Goal: Task Accomplishment & Management: Manage account settings

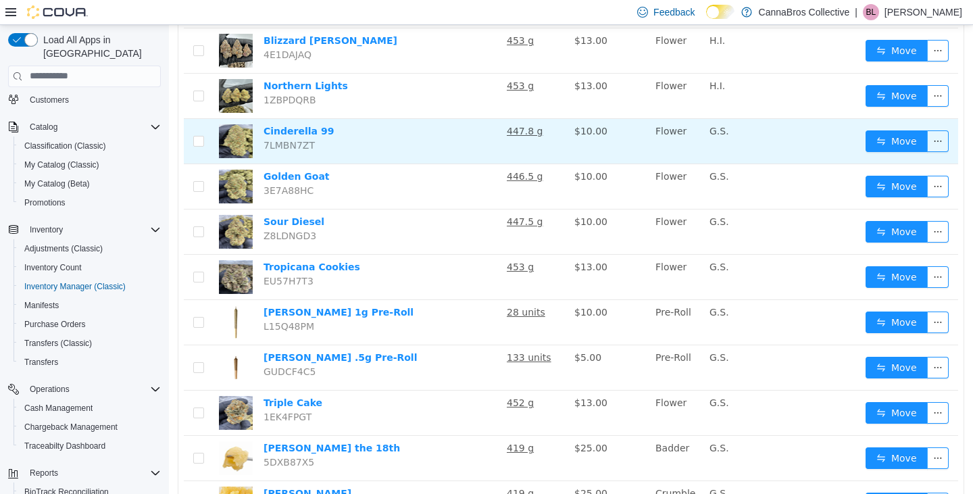
scroll to position [779, 0]
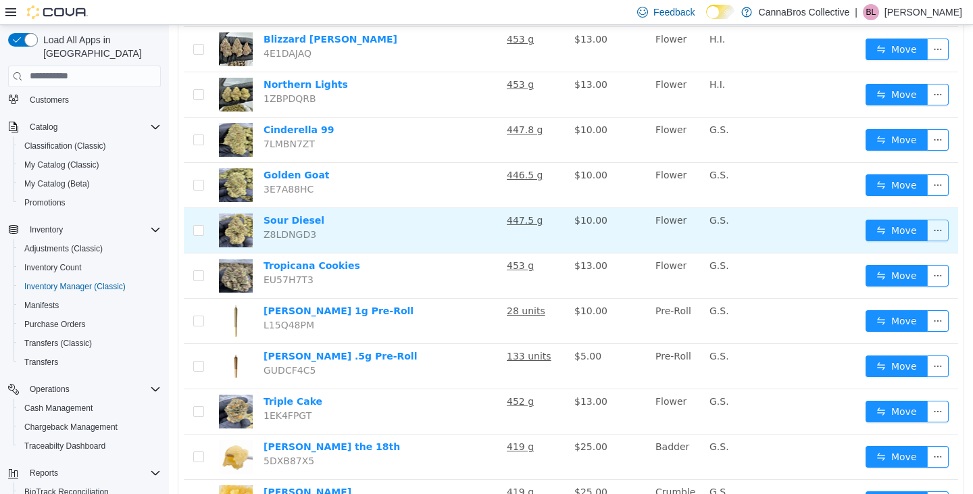
click at [927, 226] on button "button" at bounding box center [938, 230] width 22 height 22
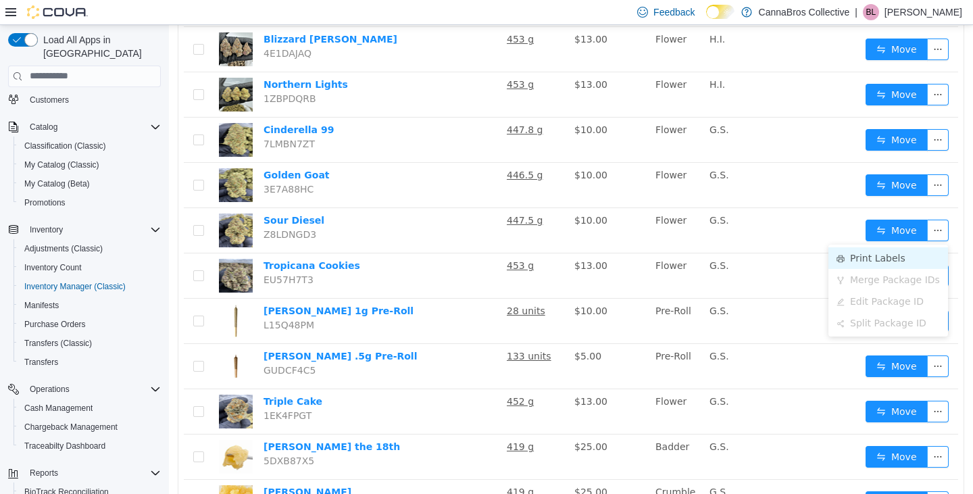
click at [893, 254] on li "Print Labels" at bounding box center [889, 258] width 120 height 22
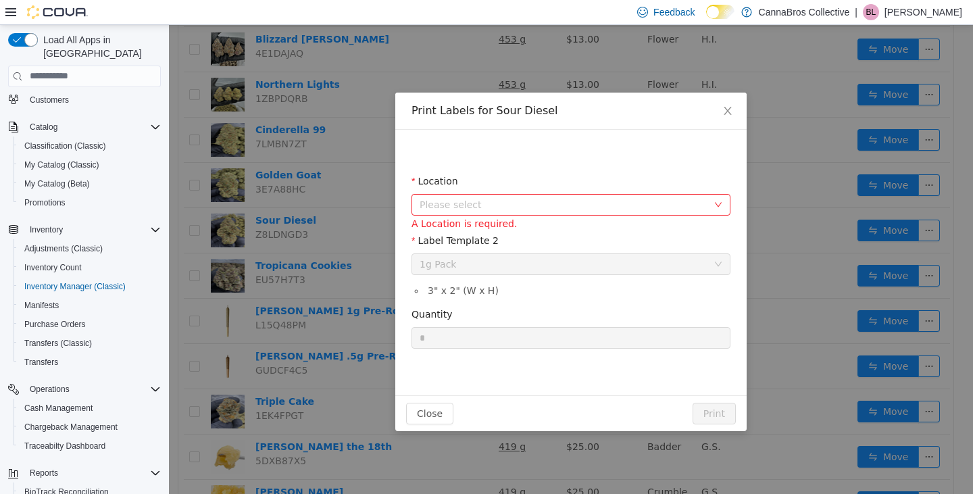
click at [545, 201] on span "Please select" at bounding box center [564, 204] width 288 height 14
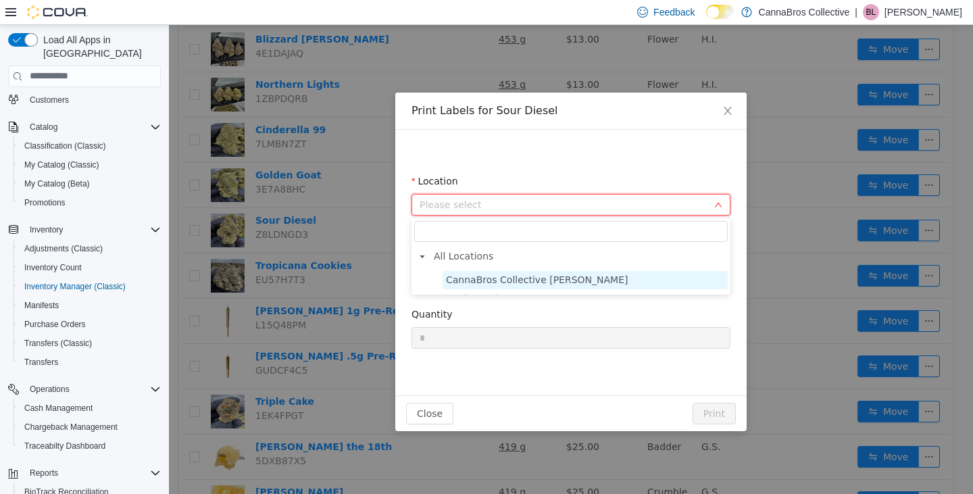
click at [500, 276] on span "CannaBros Collective Wilkes" at bounding box center [537, 279] width 182 height 11
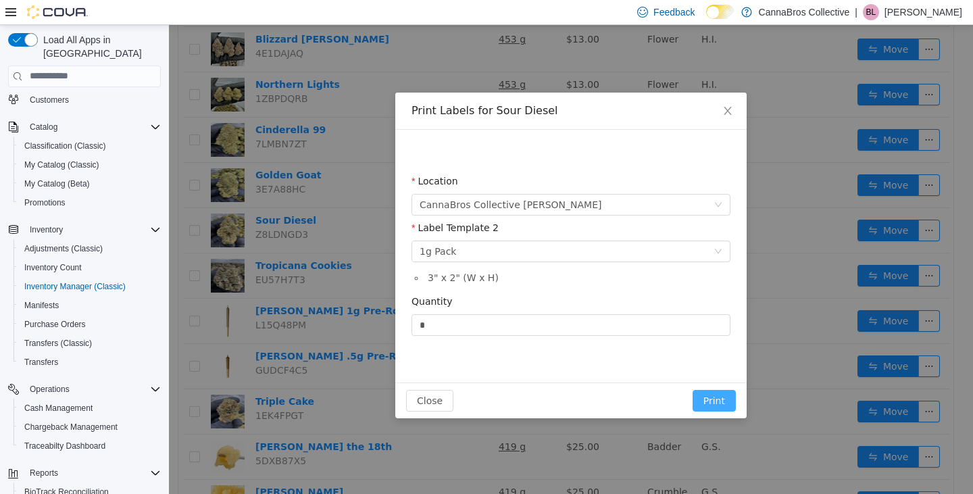
click at [714, 398] on button "Print" at bounding box center [714, 400] width 43 height 22
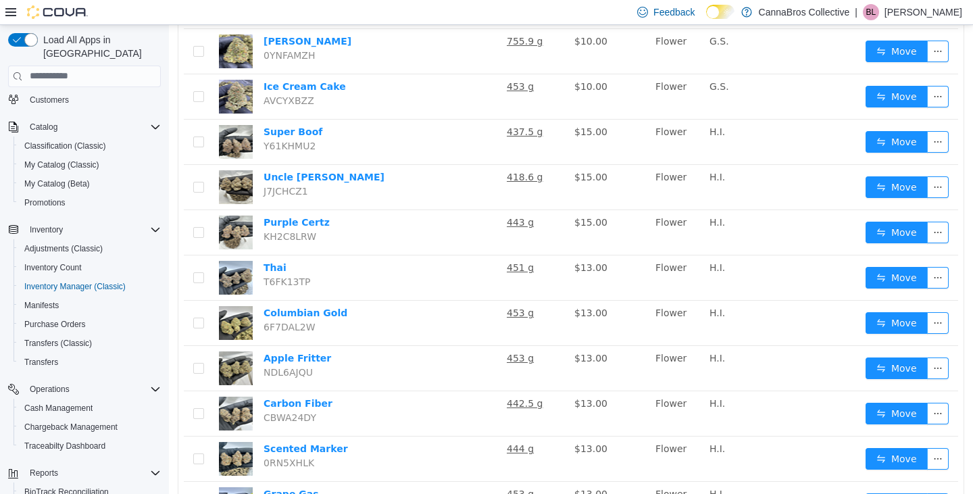
scroll to position [0, 0]
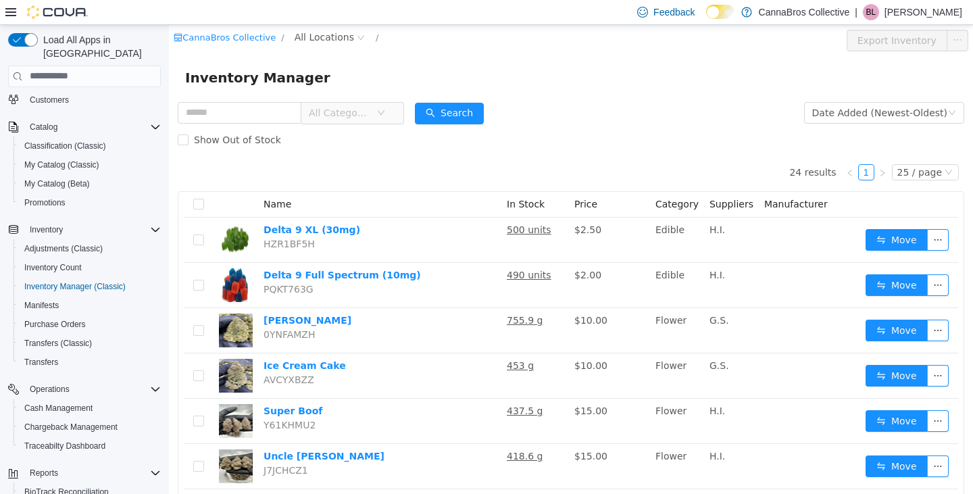
click at [682, 112] on form "All Categories Date Added (Newest-Oldest) Search Show Out of Stock" at bounding box center [571, 126] width 787 height 54
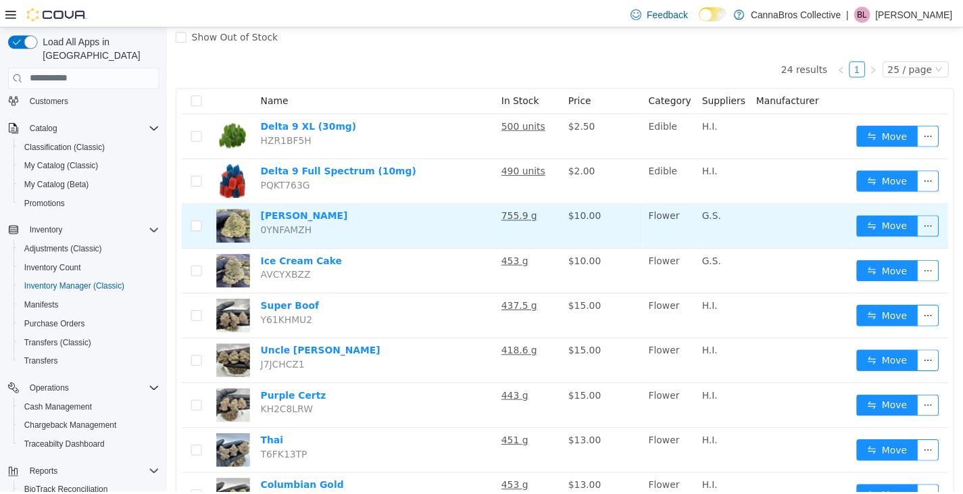
scroll to position [107, 0]
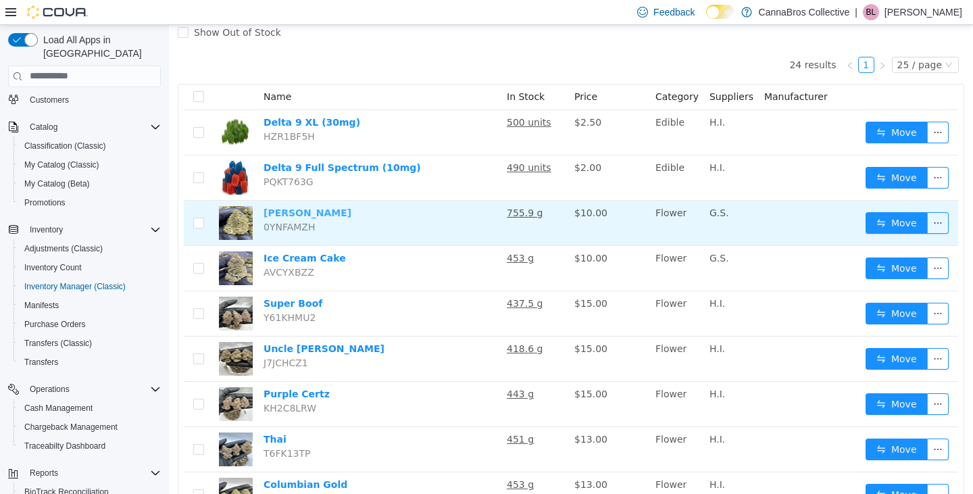
click at [274, 214] on link "[PERSON_NAME]" at bounding box center [308, 212] width 88 height 11
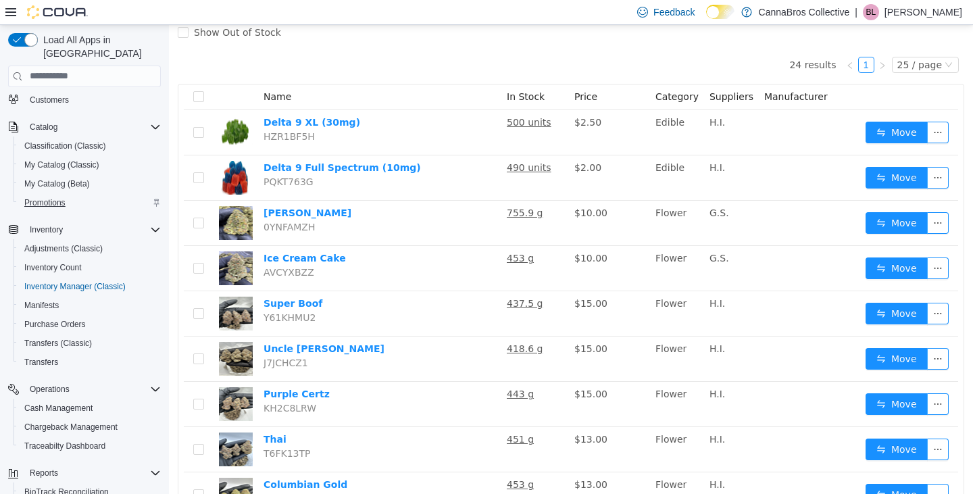
click at [55, 197] on span "Promotions" at bounding box center [44, 202] width 41 height 11
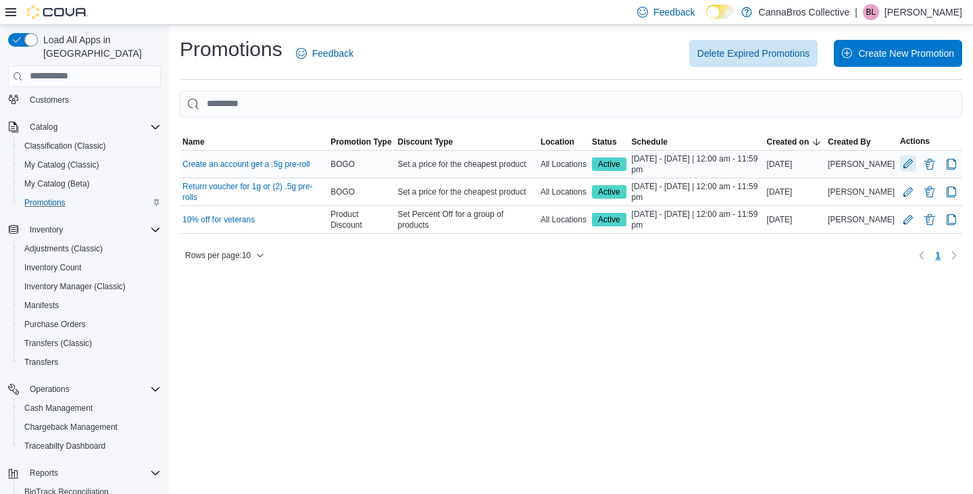
click at [907, 167] on button "Edit Promotion" at bounding box center [908, 163] width 16 height 16
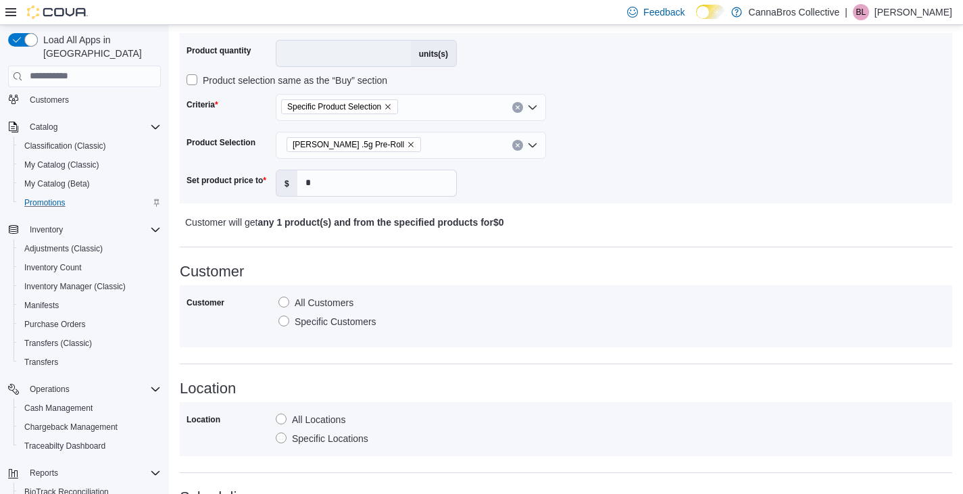
scroll to position [926, 0]
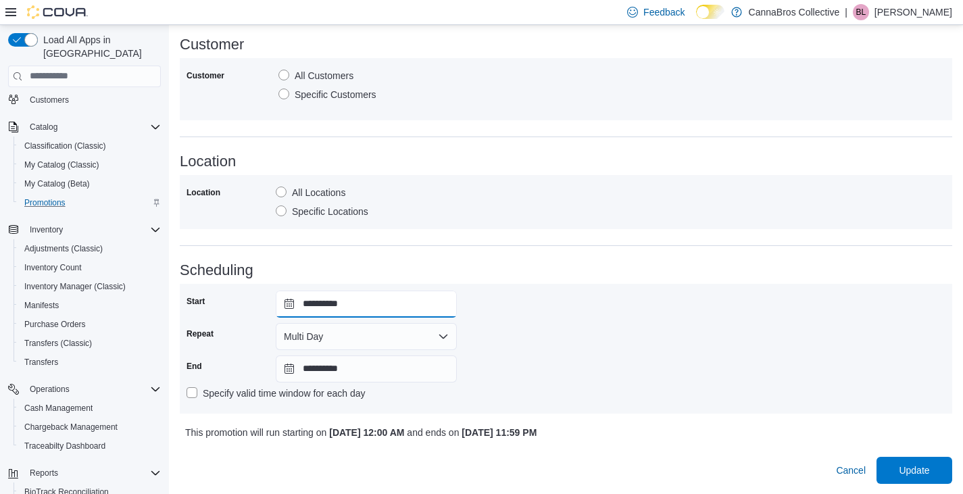
click at [361, 310] on input "**********" at bounding box center [366, 304] width 181 height 27
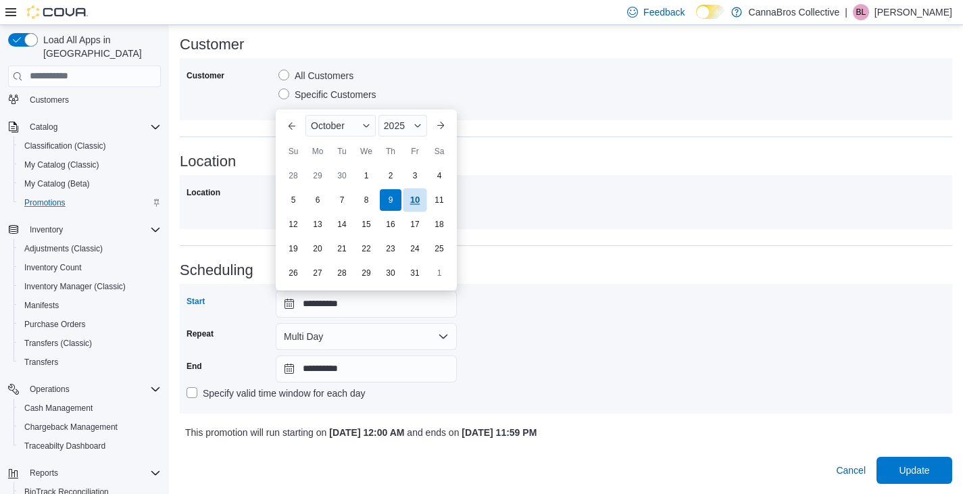
click at [419, 202] on div "10" at bounding box center [415, 200] width 24 height 24
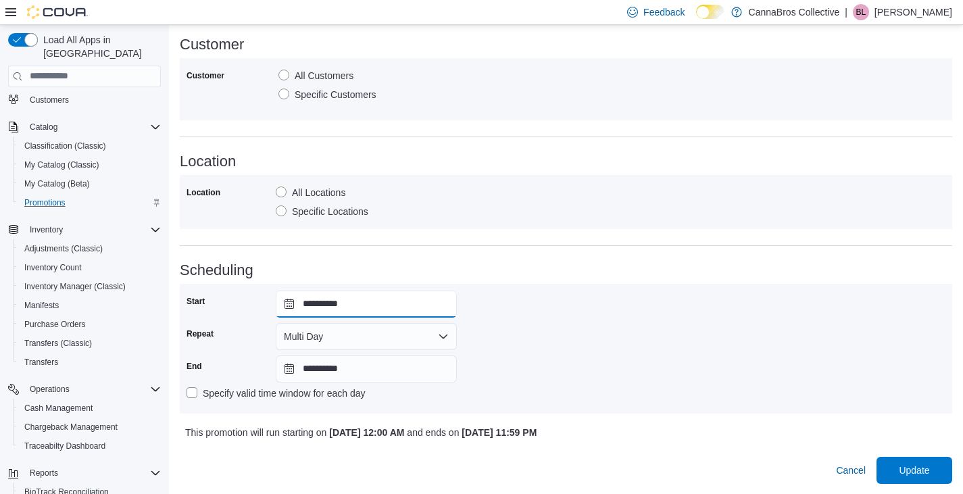
click at [420, 311] on input "**********" at bounding box center [366, 304] width 181 height 27
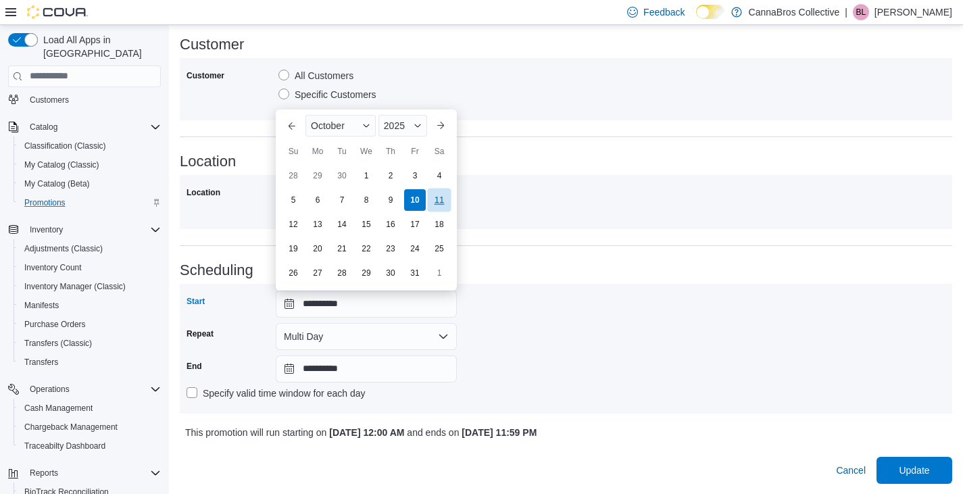
click at [441, 193] on div "11" at bounding box center [439, 200] width 24 height 24
type input "**********"
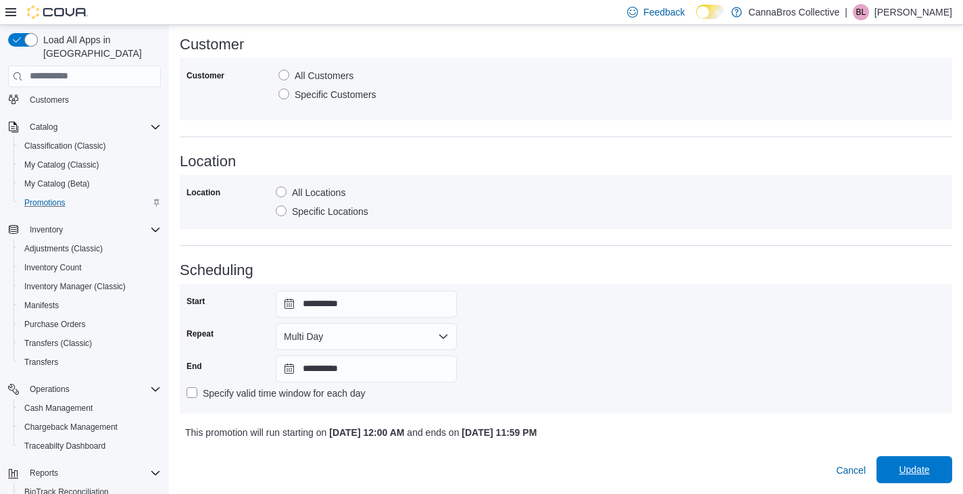
click at [929, 467] on span "Update" at bounding box center [914, 470] width 30 height 14
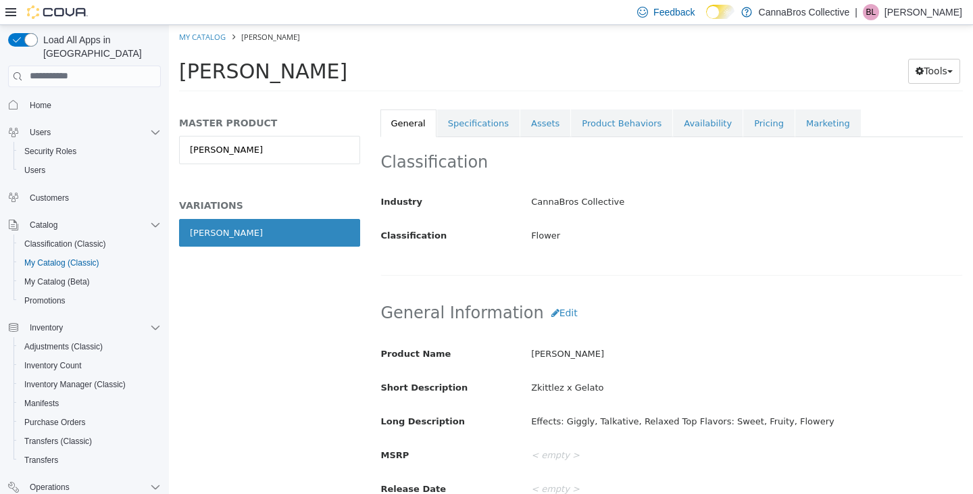
scroll to position [245, 0]
click at [493, 123] on link "Specifications" at bounding box center [478, 123] width 82 height 28
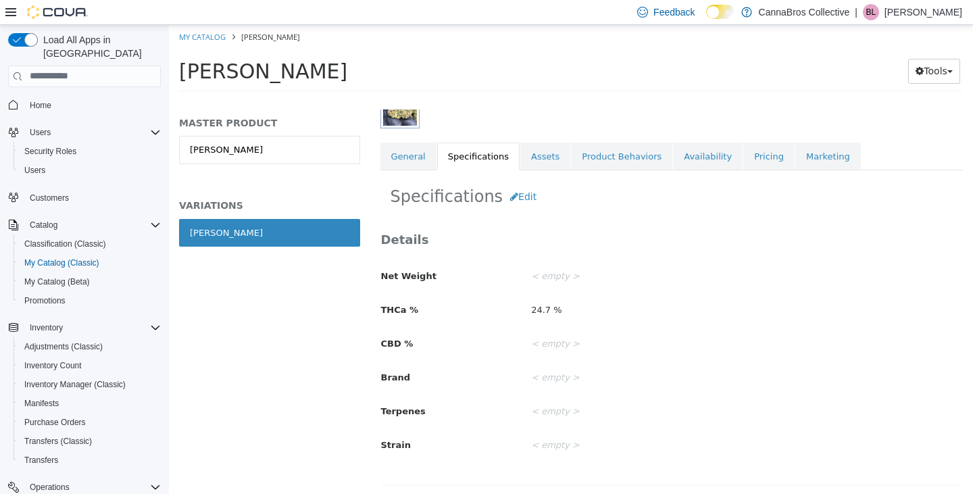
scroll to position [214, 0]
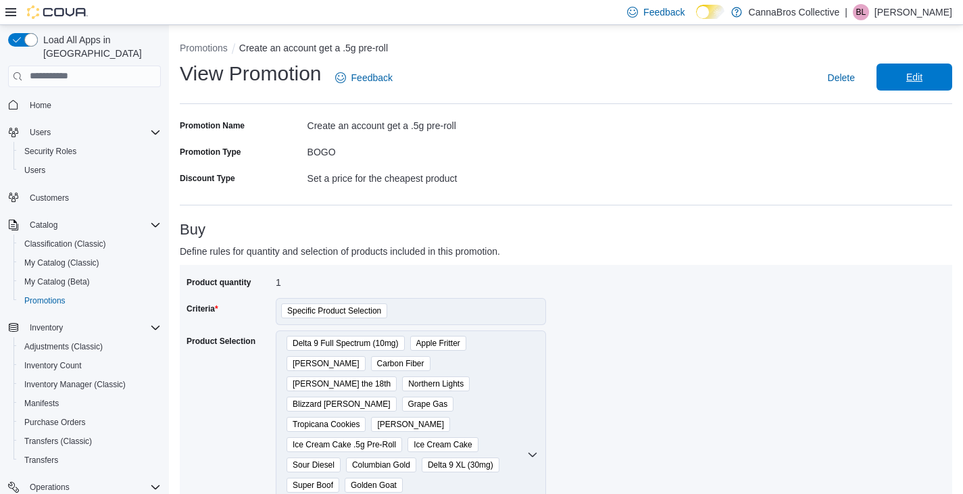
click at [938, 75] on span "Edit" at bounding box center [914, 77] width 59 height 27
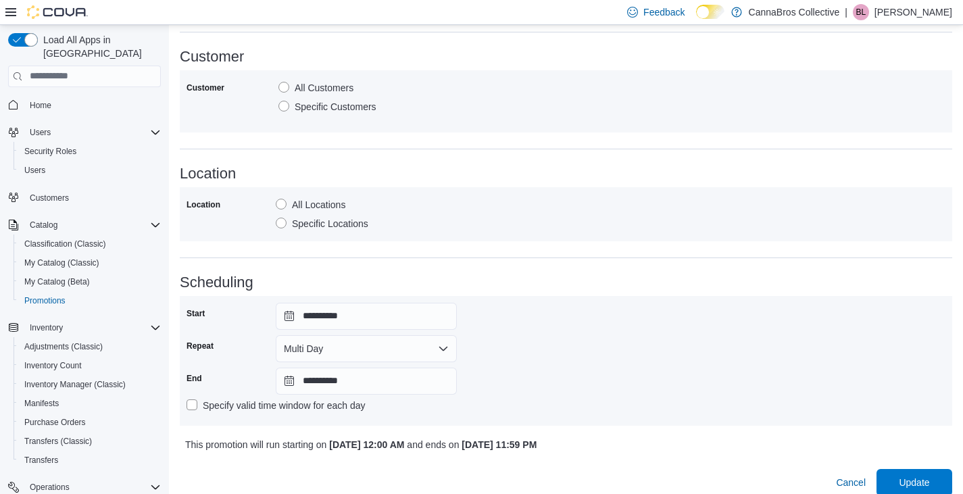
scroll to position [926, 0]
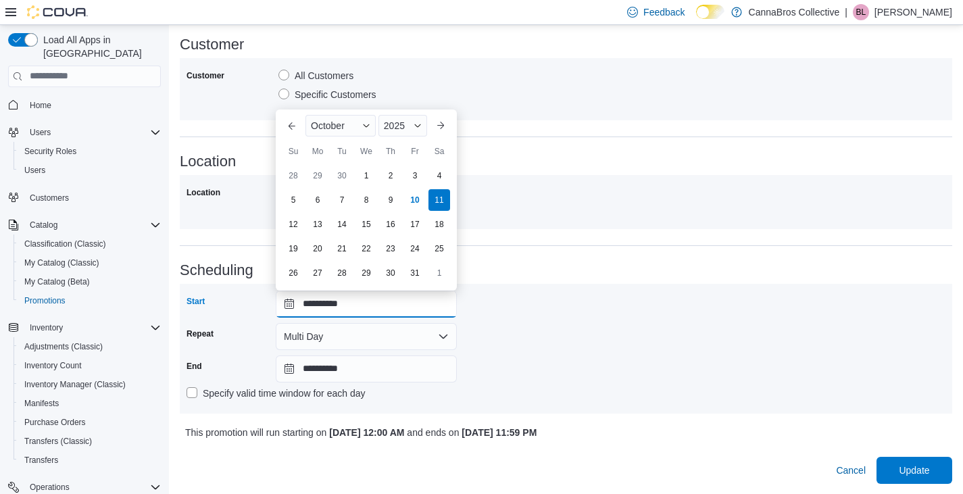
click at [397, 309] on input "**********" at bounding box center [366, 304] width 181 height 27
click at [414, 201] on div "10" at bounding box center [415, 200] width 24 height 24
type input "**********"
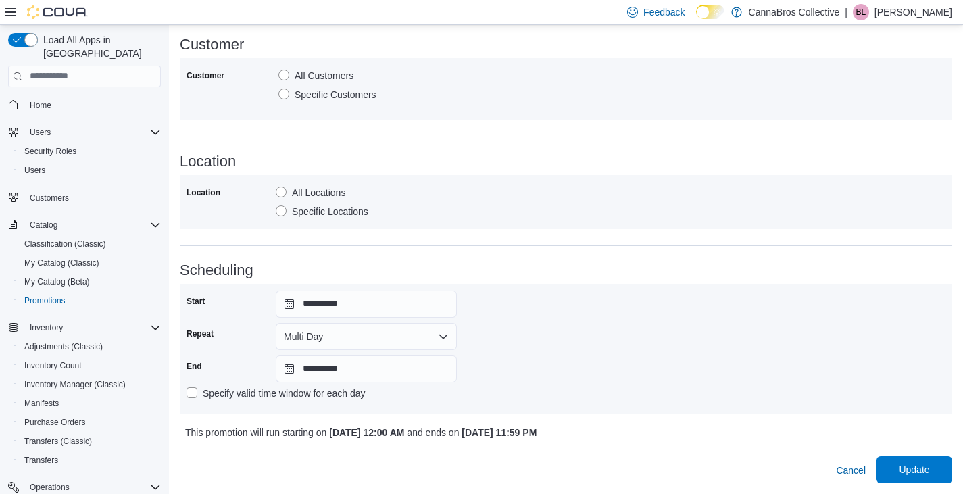
click at [903, 468] on span "Update" at bounding box center [914, 469] width 59 height 27
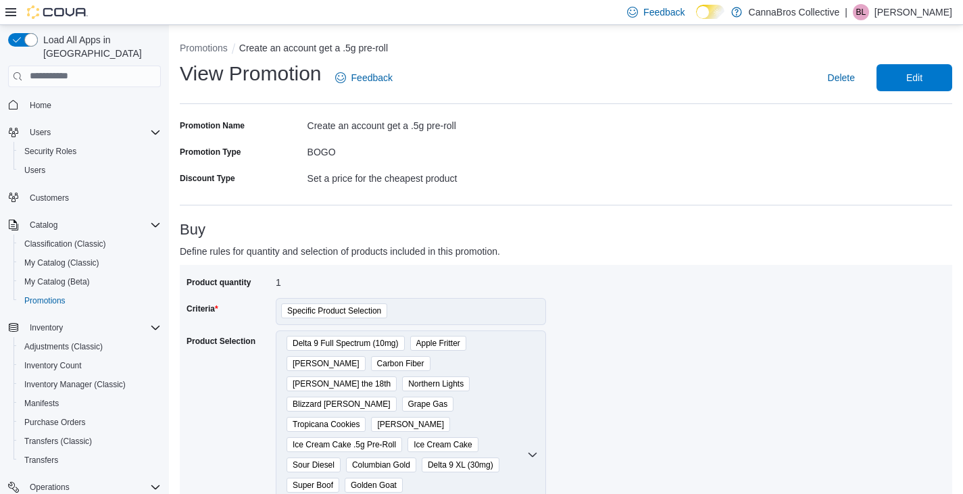
click at [600, 205] on hr at bounding box center [566, 205] width 772 height 1
click at [34, 295] on span "Promotions" at bounding box center [44, 300] width 41 height 11
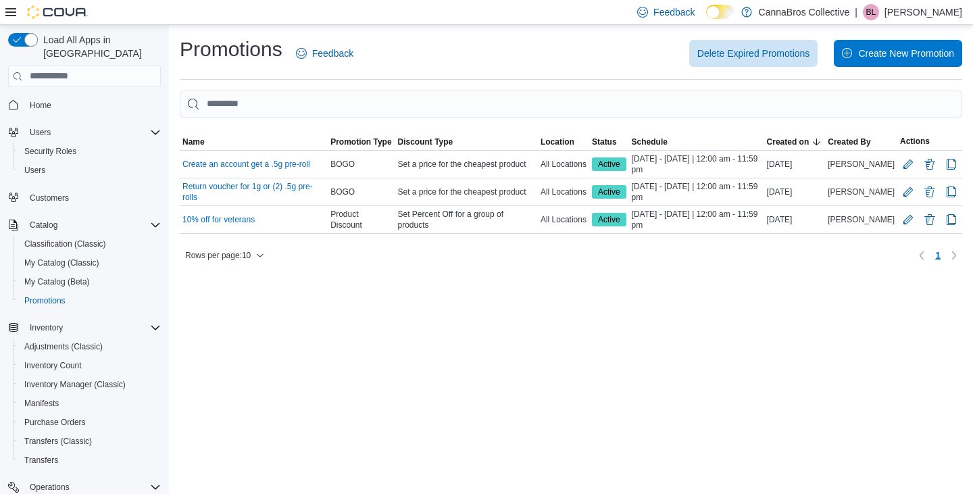
click at [406, 299] on div "Promotions Feedback Delete Expired Promotions Create New Promotion Sorting This…" at bounding box center [571, 259] width 804 height 469
click at [43, 100] on span "Home" at bounding box center [41, 105] width 22 height 11
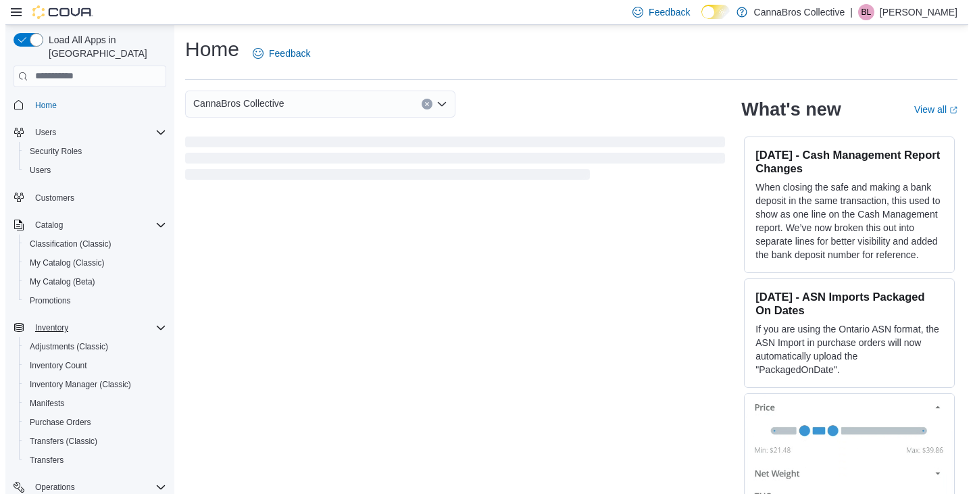
scroll to position [189, 0]
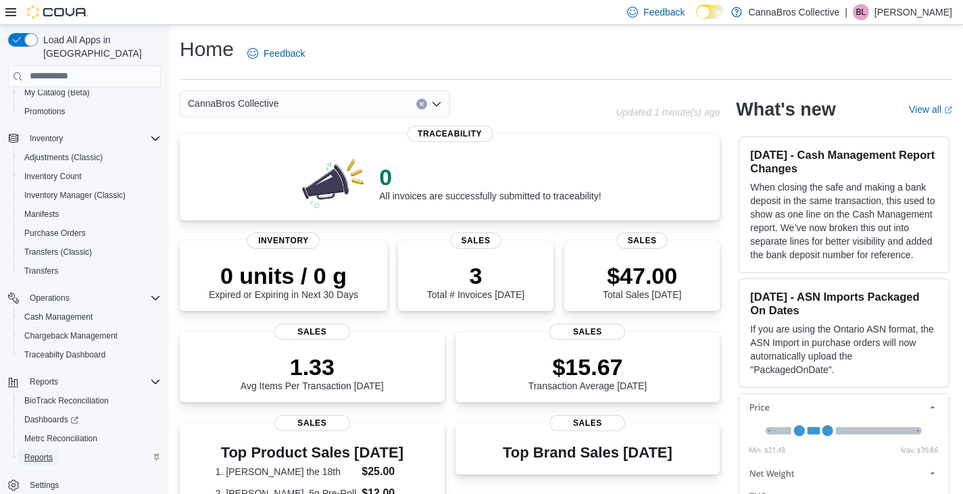
click at [42, 452] on span "Reports" at bounding box center [38, 457] width 28 height 11
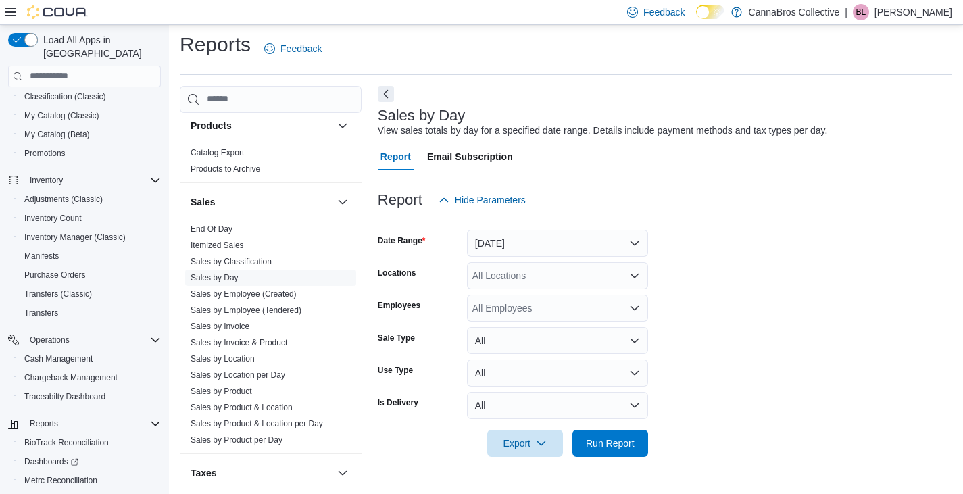
scroll to position [875, 0]
click at [205, 326] on link "Sales by Invoice" at bounding box center [220, 322] width 59 height 9
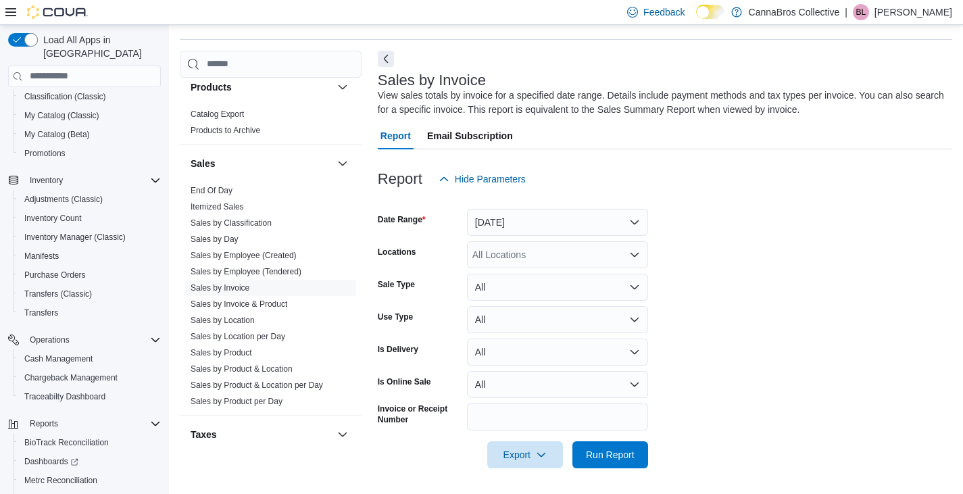
scroll to position [41, 0]
click at [498, 214] on button "Yesterday" at bounding box center [557, 221] width 181 height 27
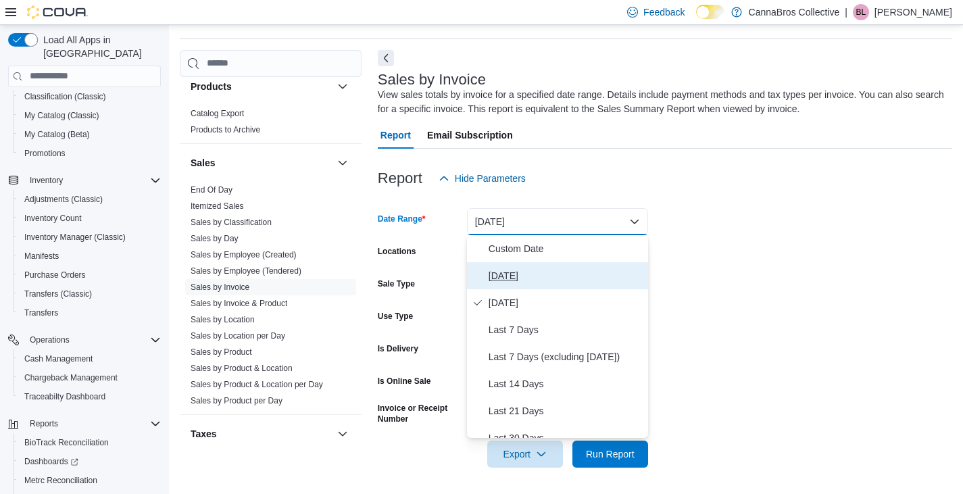
click at [508, 266] on button "Today" at bounding box center [557, 275] width 181 height 27
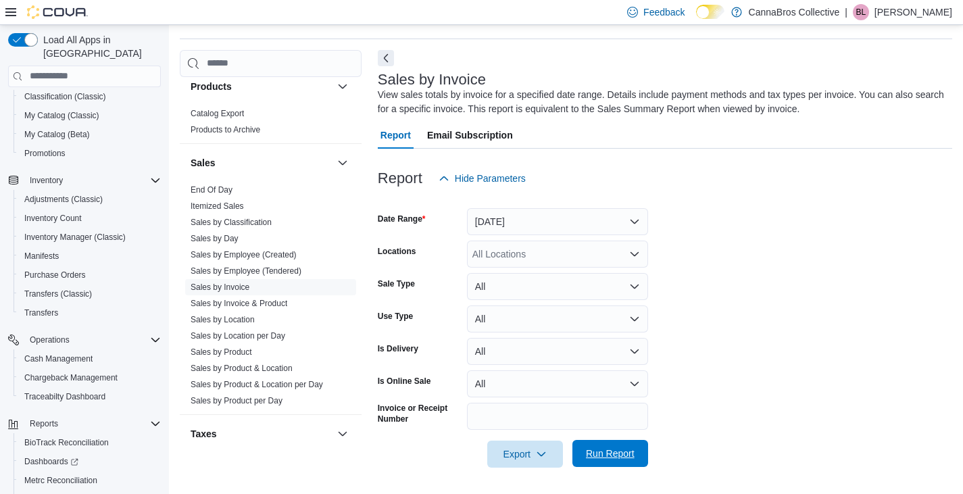
click at [633, 461] on span "Run Report" at bounding box center [610, 453] width 59 height 27
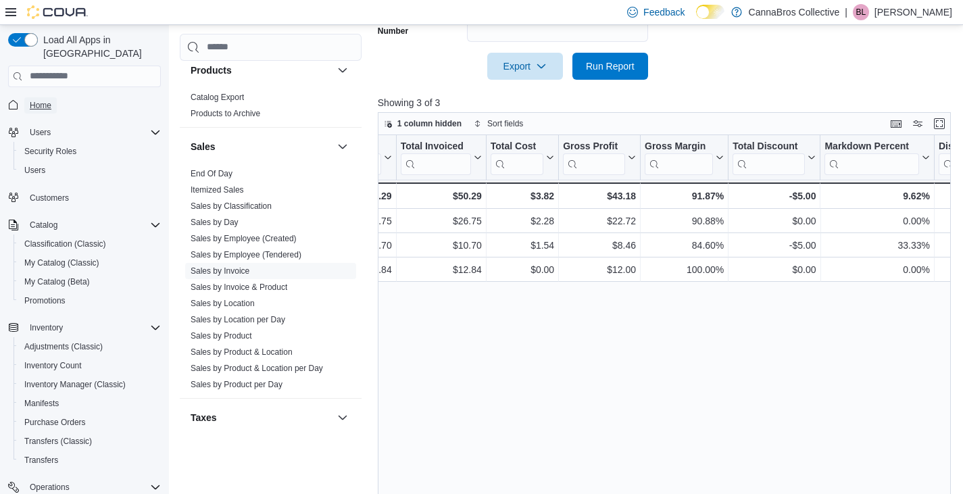
click at [29, 97] on link "Home" at bounding box center [40, 105] width 32 height 16
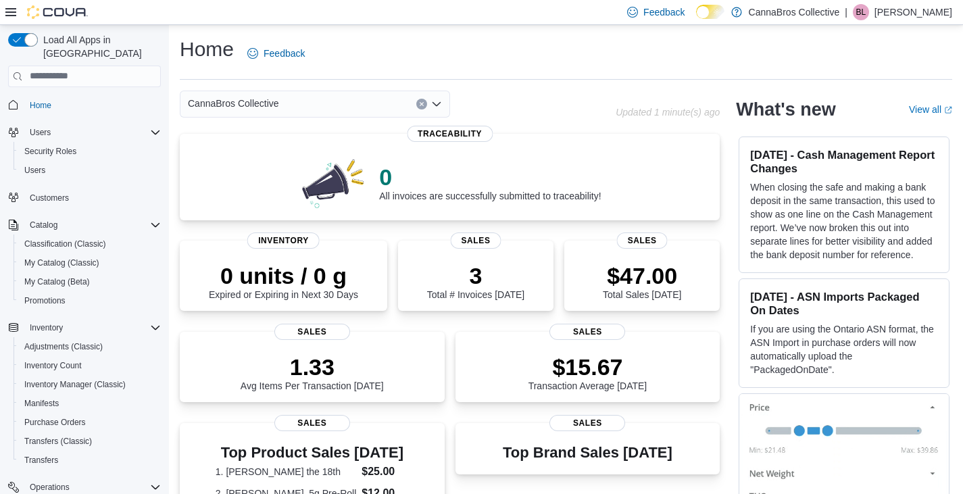
click at [497, 99] on div "CannaBros Collective" at bounding box center [398, 104] width 436 height 27
click at [101, 379] on span "Inventory Manager (Classic)" at bounding box center [74, 384] width 101 height 11
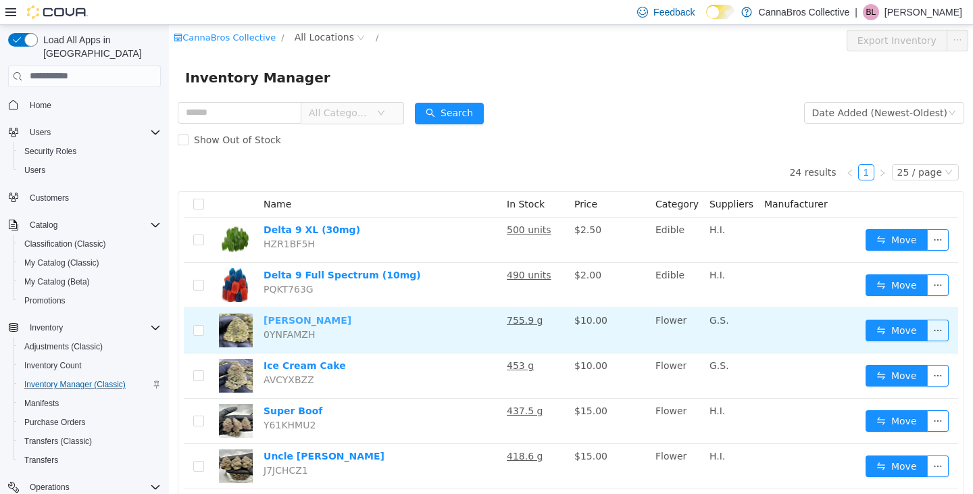
click at [282, 324] on link "[PERSON_NAME]" at bounding box center [308, 319] width 88 height 11
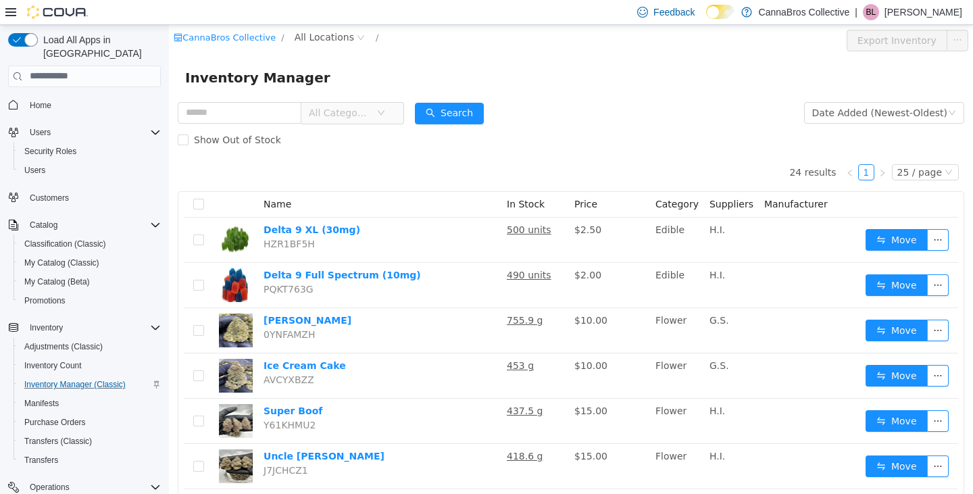
click at [577, 130] on div "Show Out of Stock" at bounding box center [571, 139] width 787 height 27
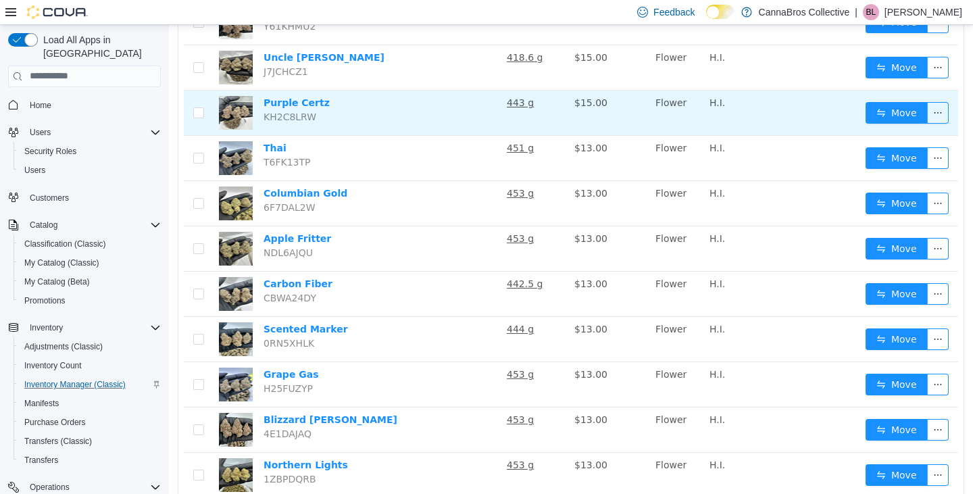
scroll to position [399, 0]
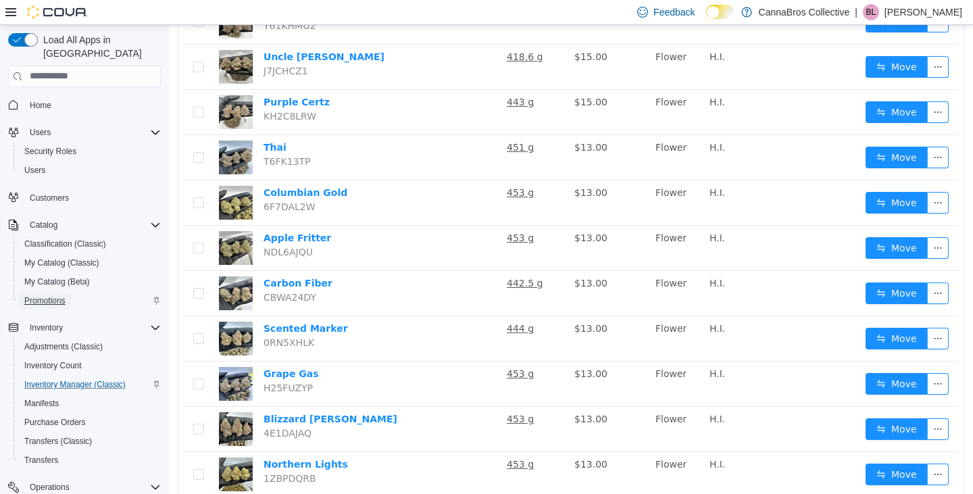
click at [53, 295] on span "Promotions" at bounding box center [44, 300] width 41 height 11
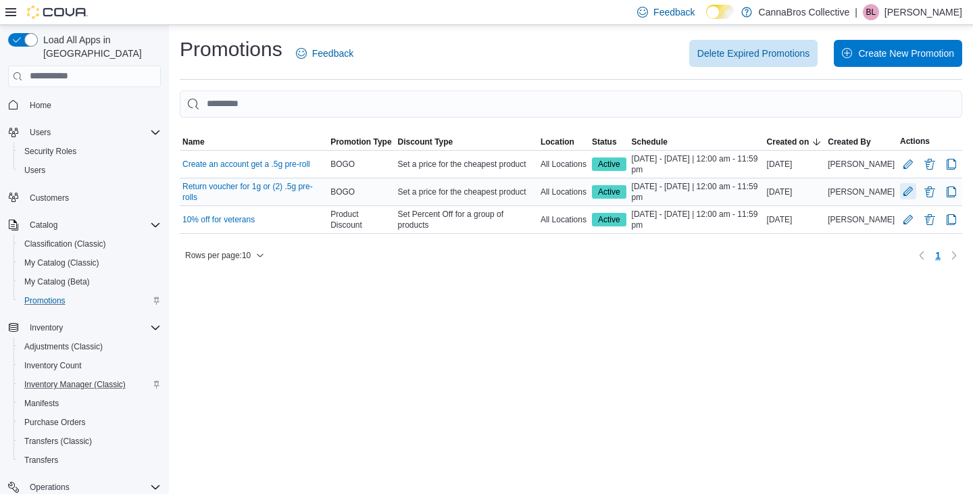
click at [901, 193] on button "Edit Promotion" at bounding box center [908, 191] width 16 height 16
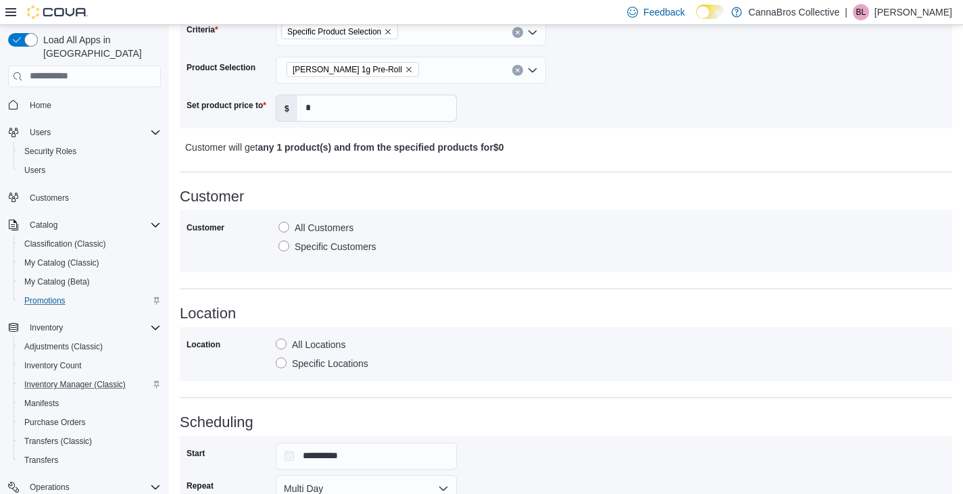
scroll to position [926, 0]
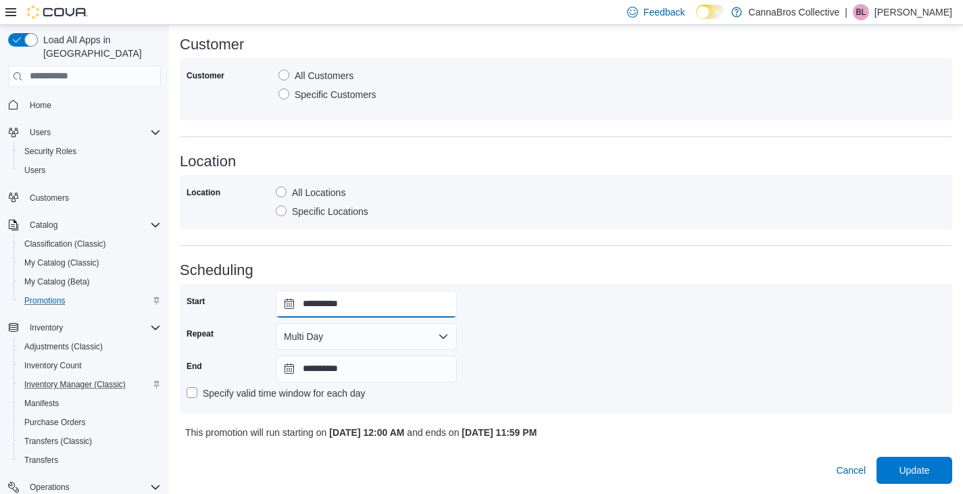
click at [418, 303] on input "**********" at bounding box center [366, 304] width 181 height 27
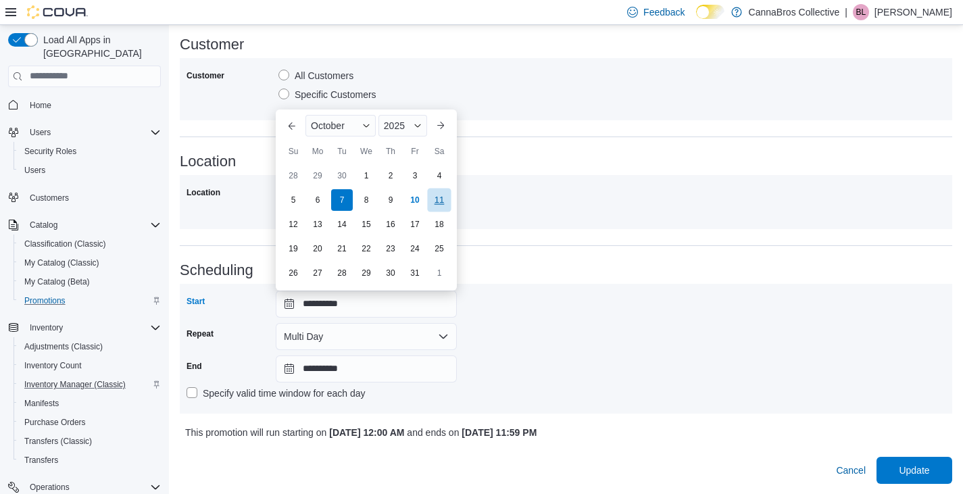
click at [440, 199] on div "11" at bounding box center [439, 200] width 24 height 24
type input "**********"
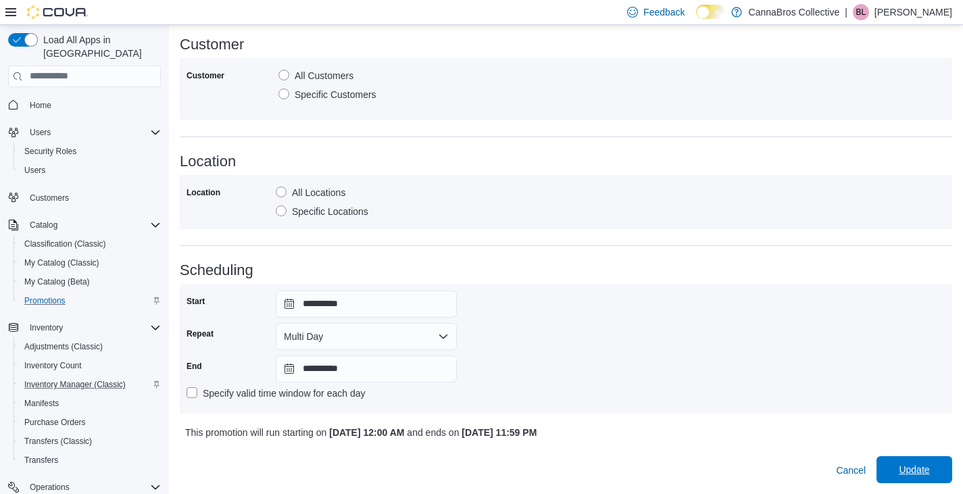
click at [916, 464] on span "Update" at bounding box center [914, 470] width 30 height 14
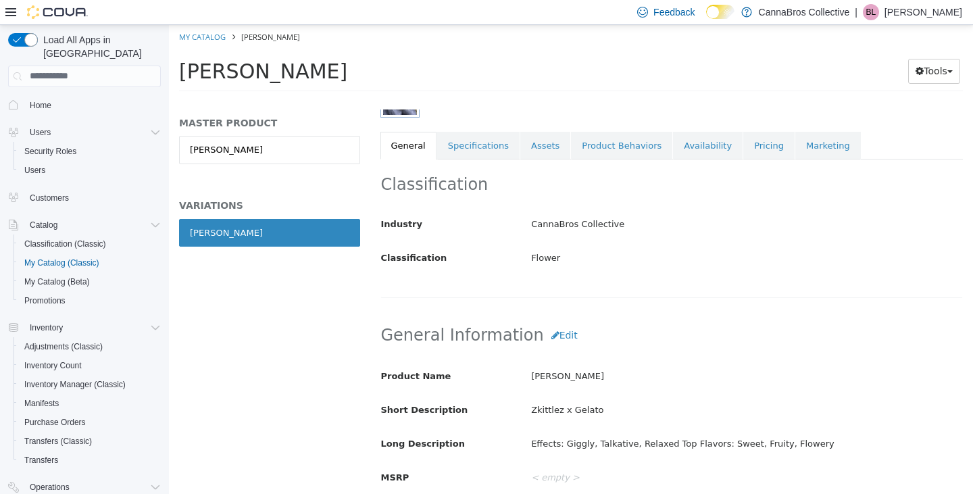
scroll to position [216, 0]
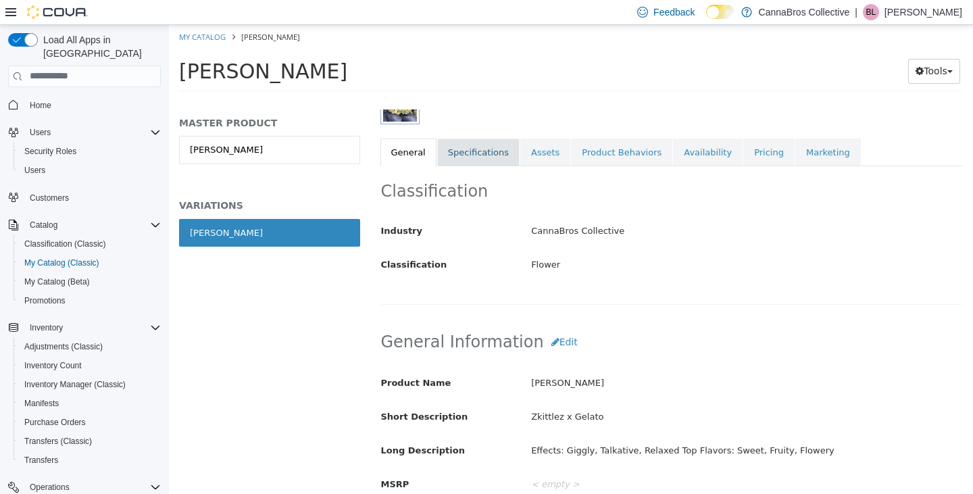
click at [470, 155] on link "Specifications" at bounding box center [478, 152] width 82 height 28
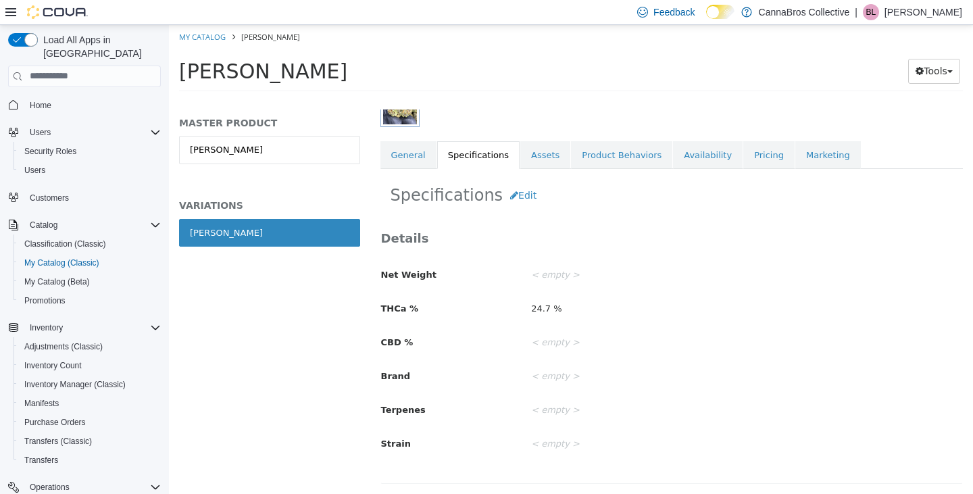
scroll to position [167, 0]
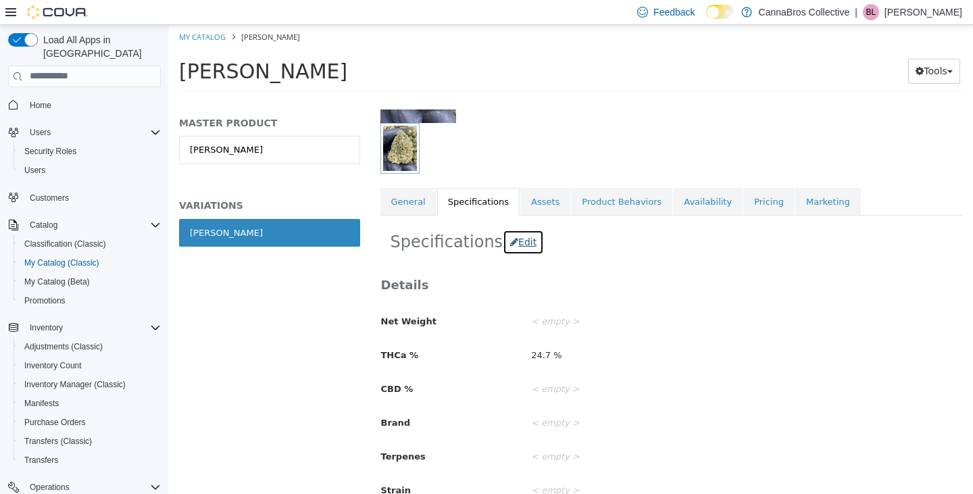
click at [510, 245] on icon "button" at bounding box center [514, 241] width 8 height 9
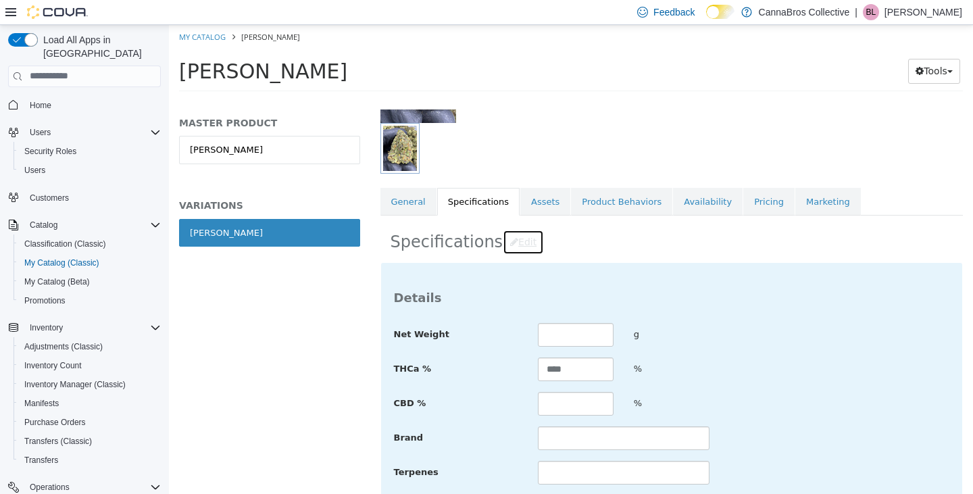
scroll to position [282, 0]
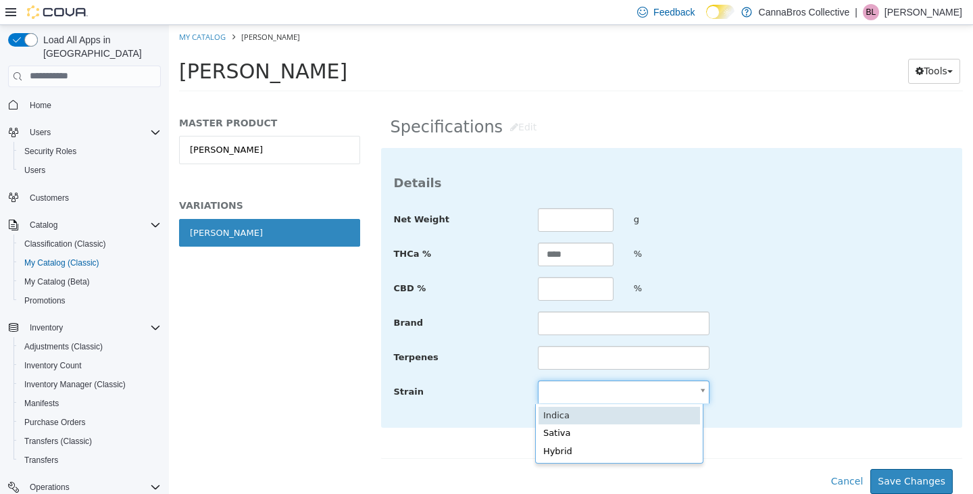
click at [595, 99] on body "Saving Bulk Changes... × My Catalog [PERSON_NAME] Tools Move Variations Print L…" at bounding box center [571, 61] width 804 height 75
type input "******"
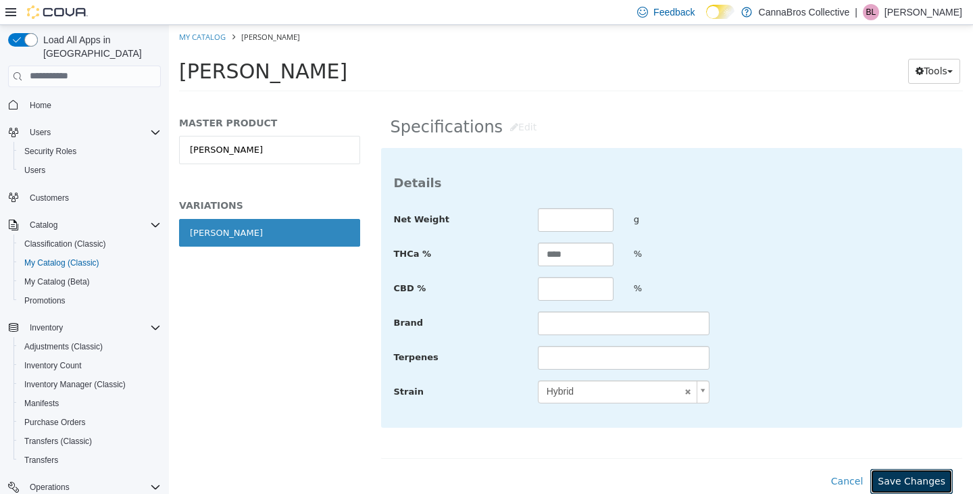
click at [907, 475] on button "Save Changes" at bounding box center [911, 480] width 82 height 25
click at [896, 480] on button "Save Changes" at bounding box center [911, 480] width 82 height 25
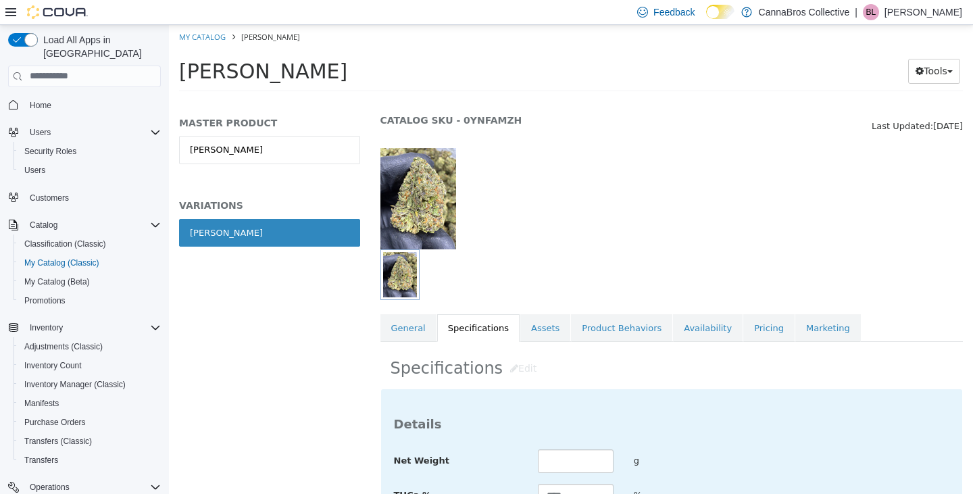
scroll to position [282, 0]
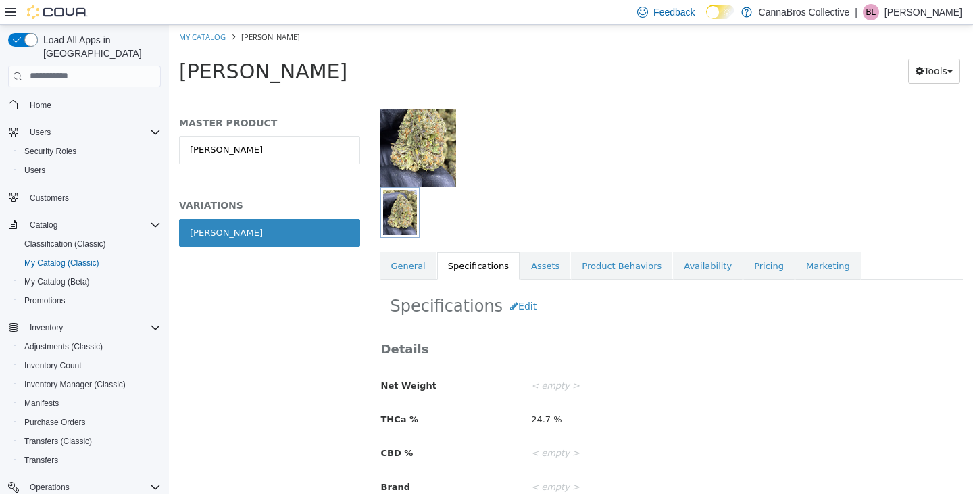
scroll to position [214, 0]
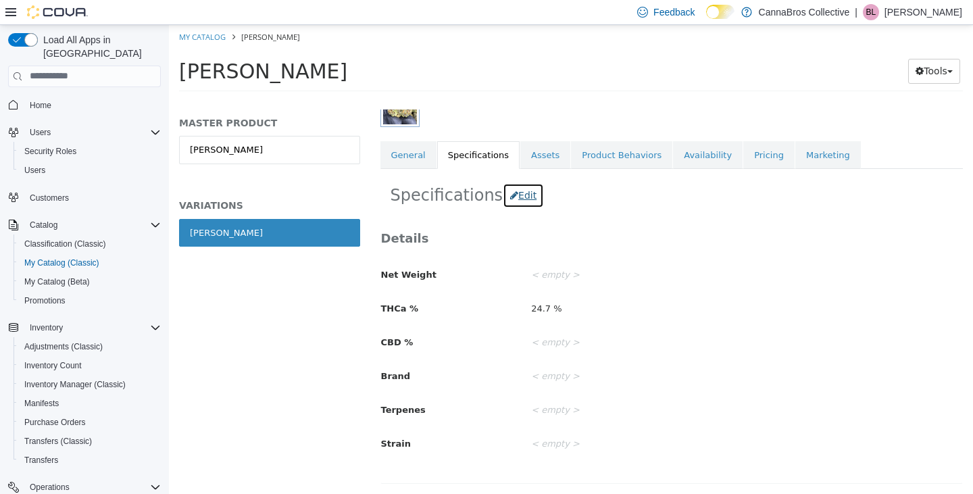
click at [518, 193] on button "Edit" at bounding box center [523, 194] width 41 height 25
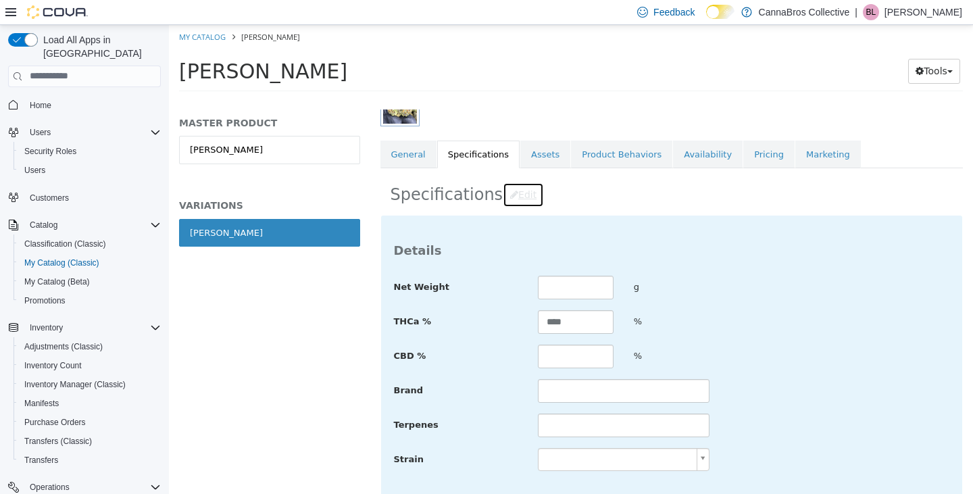
scroll to position [282, 0]
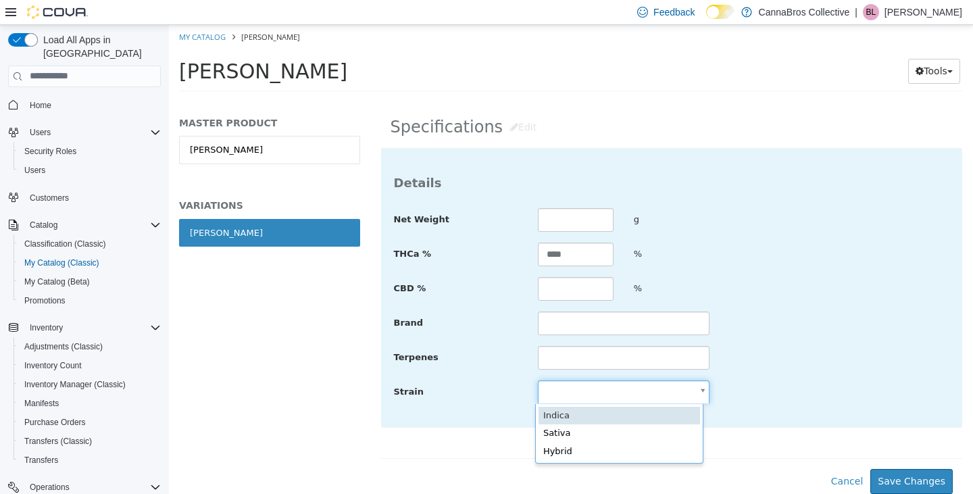
click at [695, 99] on body "Saving Bulk Changes... × My Catalog Runtz Runtz Tools Move Variations Print Lab…" at bounding box center [571, 61] width 804 height 75
type input "******"
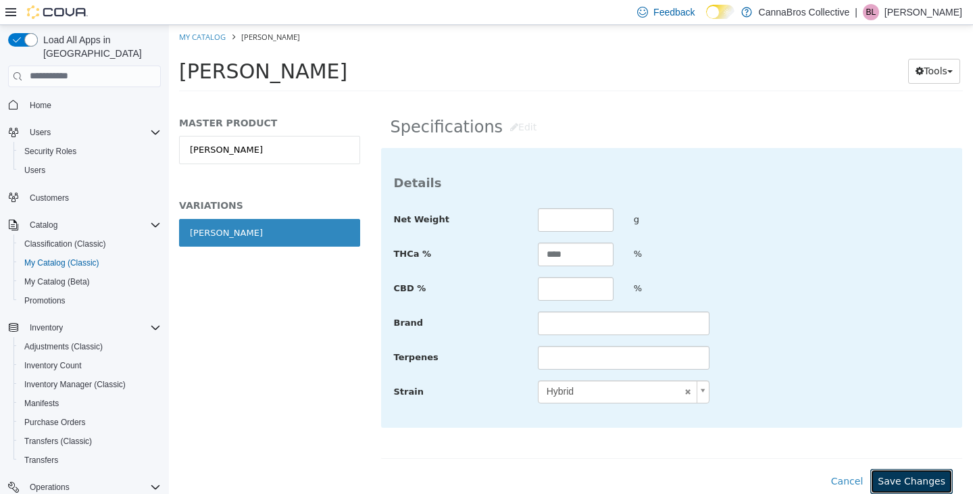
click at [904, 477] on button "Save Changes" at bounding box center [911, 480] width 82 height 25
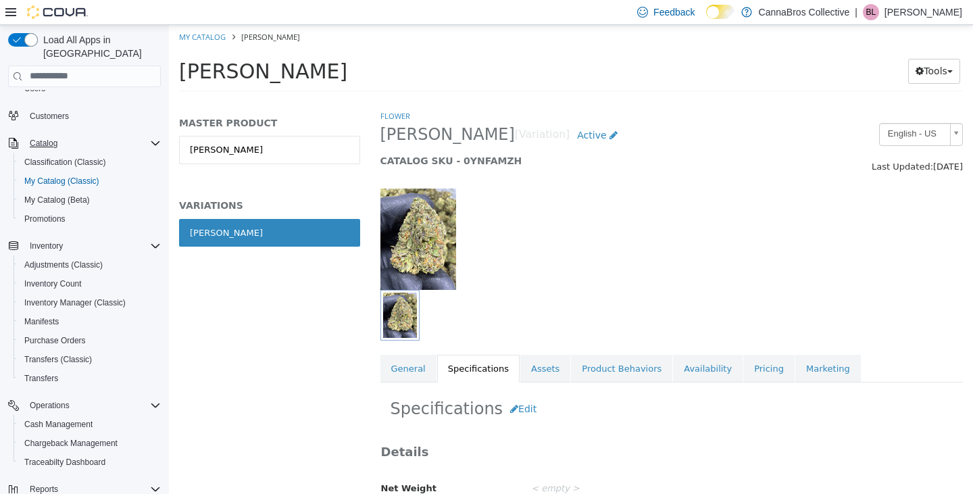
scroll to position [85, 0]
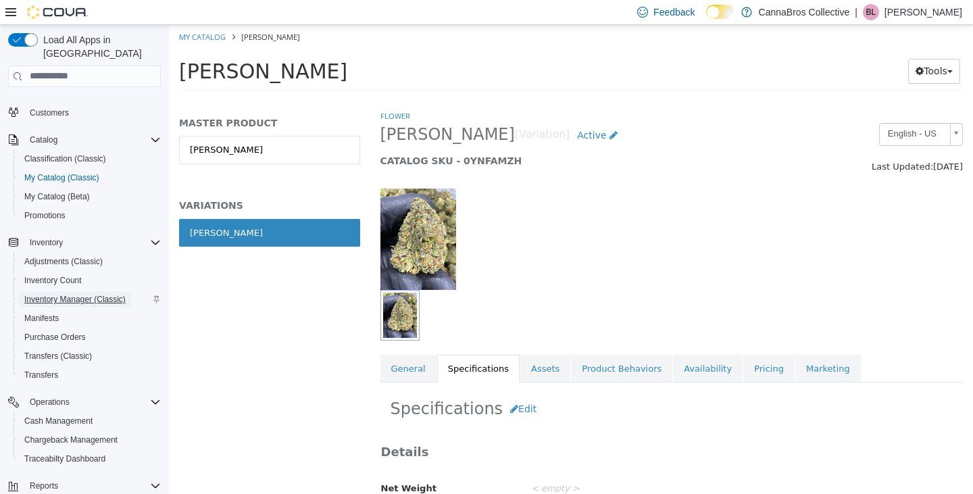
click at [85, 294] on span "Inventory Manager (Classic)" at bounding box center [74, 299] width 101 height 11
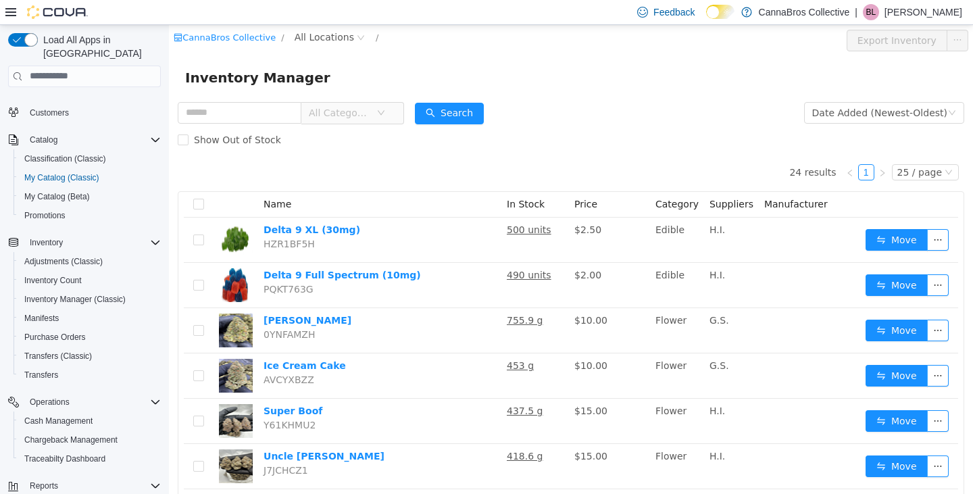
click at [541, 98] on div "Inventory Manager" at bounding box center [571, 76] width 804 height 43
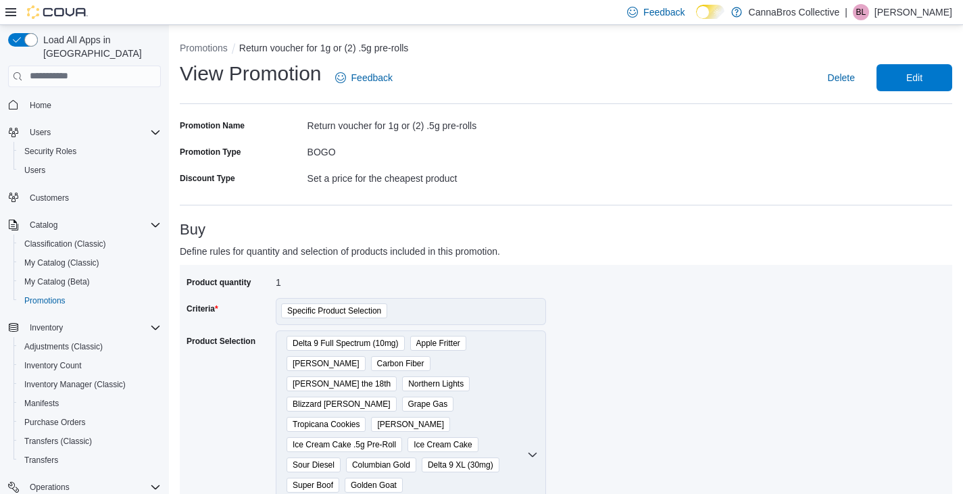
click at [915, 82] on span "Edit" at bounding box center [914, 77] width 59 height 27
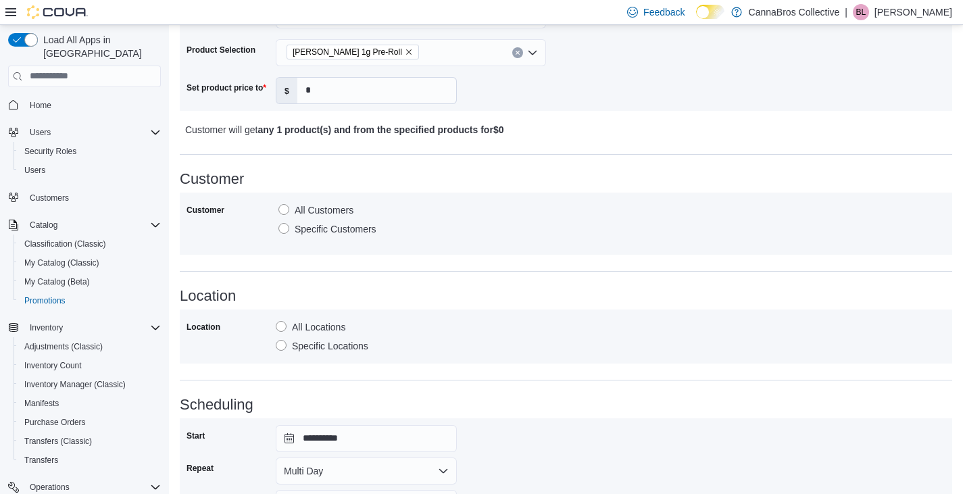
scroll to position [926, 0]
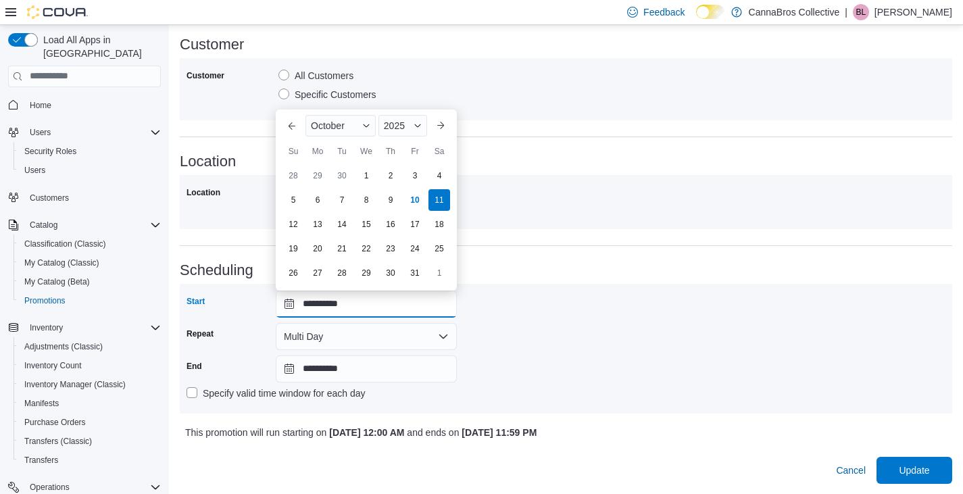
click at [437, 305] on input "**********" at bounding box center [366, 304] width 181 height 27
click at [412, 197] on div "10" at bounding box center [415, 200] width 24 height 24
type input "**********"
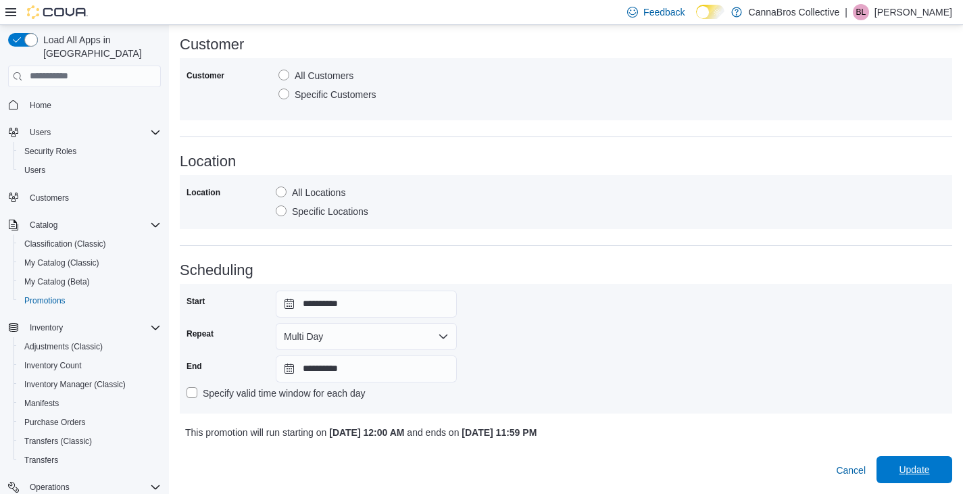
click at [929, 472] on span "Update" at bounding box center [914, 470] width 30 height 14
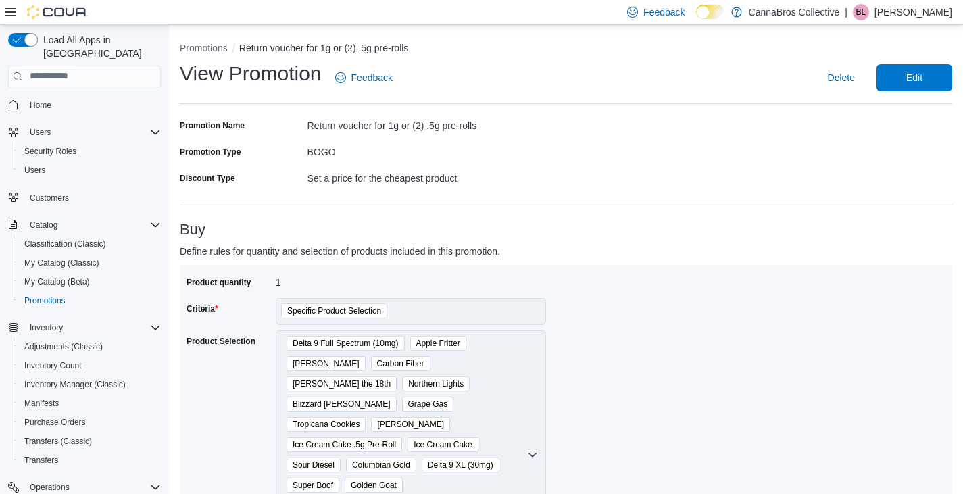
click at [76, 376] on span "Inventory Manager (Classic)" at bounding box center [74, 384] width 101 height 16
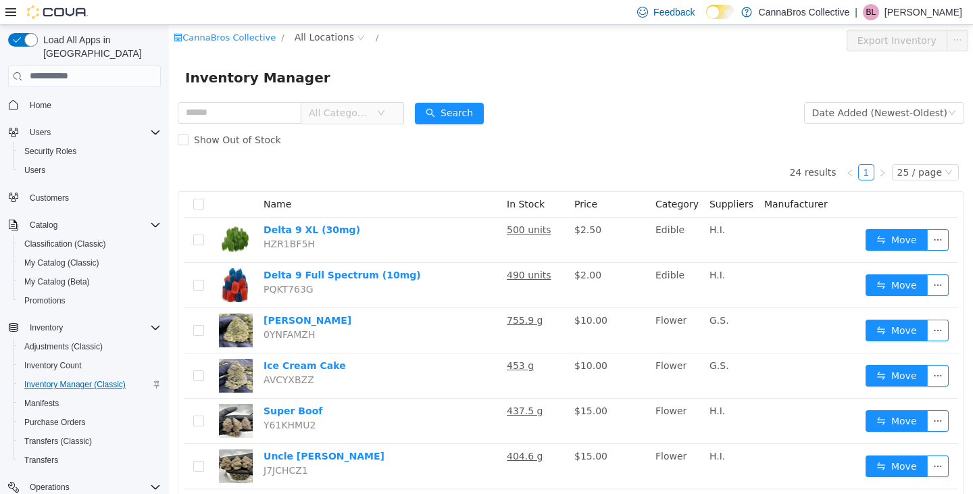
click at [631, 95] on div "Inventory Manager" at bounding box center [571, 76] width 804 height 43
